Goal: Task Accomplishment & Management: Manage account settings

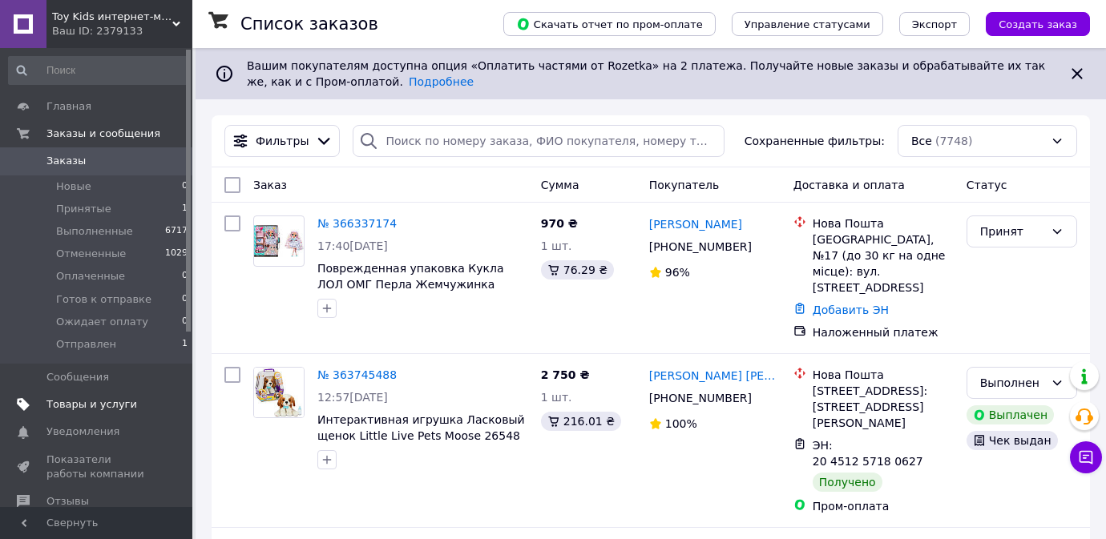
click at [107, 405] on span "Товары и услуги" at bounding box center [91, 404] width 91 height 14
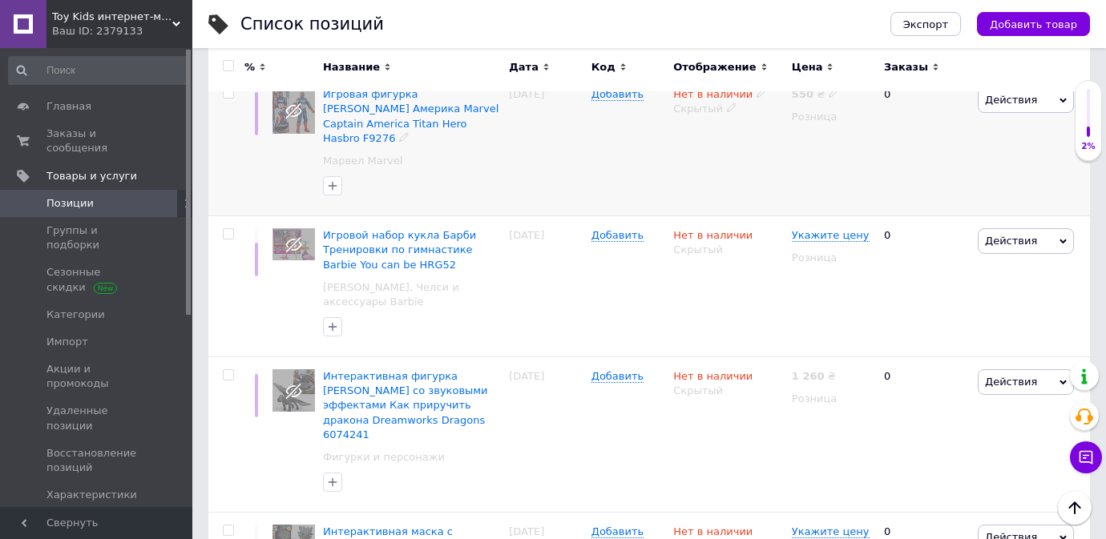
scroll to position [417, 0]
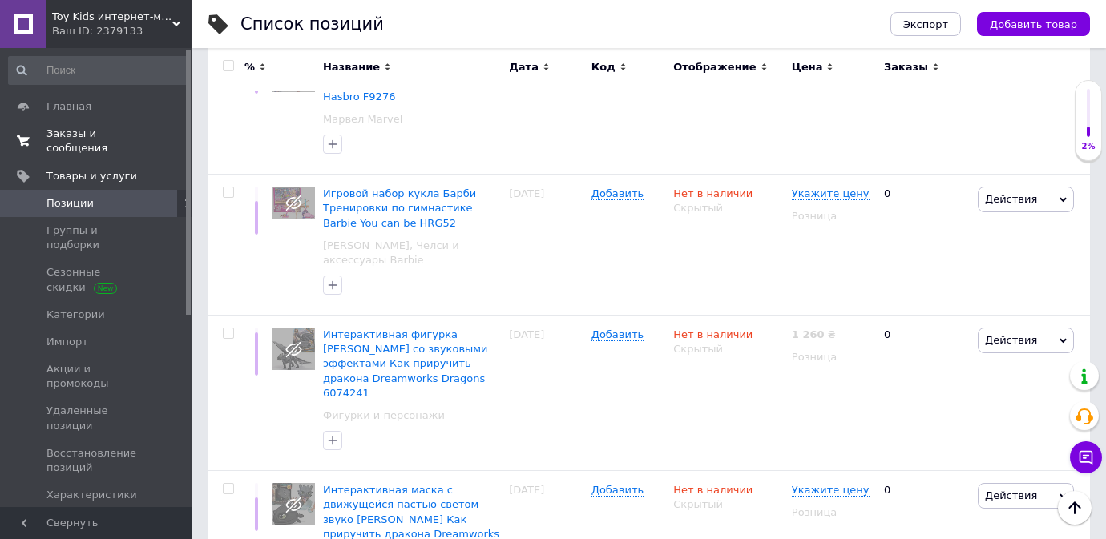
click at [73, 134] on span "Заказы и сообщения" at bounding box center [97, 141] width 102 height 29
